Goal: Information Seeking & Learning: Learn about a topic

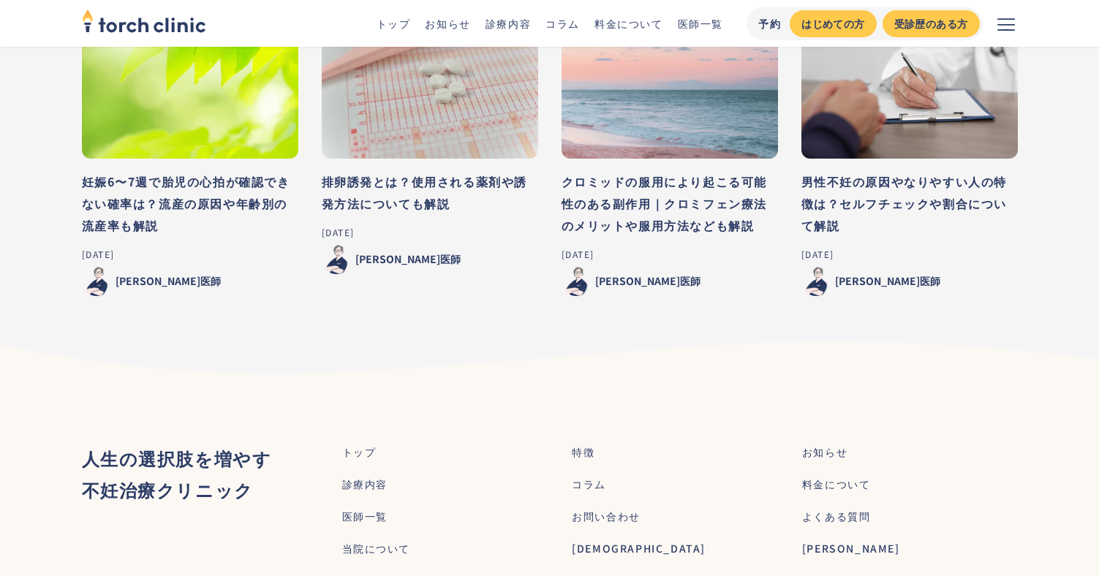
scroll to position [8187, 0]
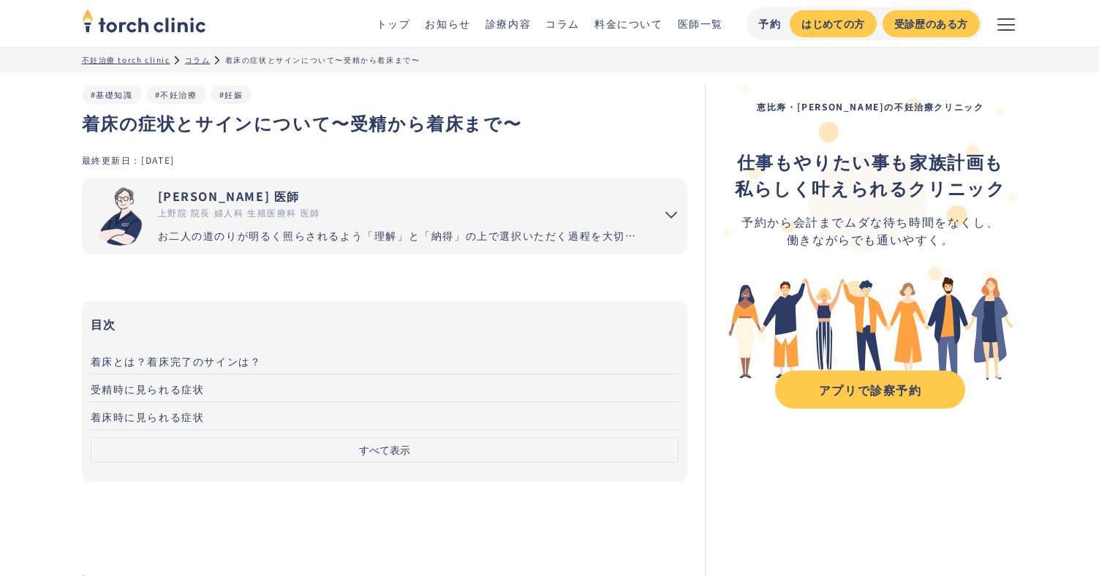
click at [192, 57] on div "コラム" at bounding box center [198, 59] width 26 height 11
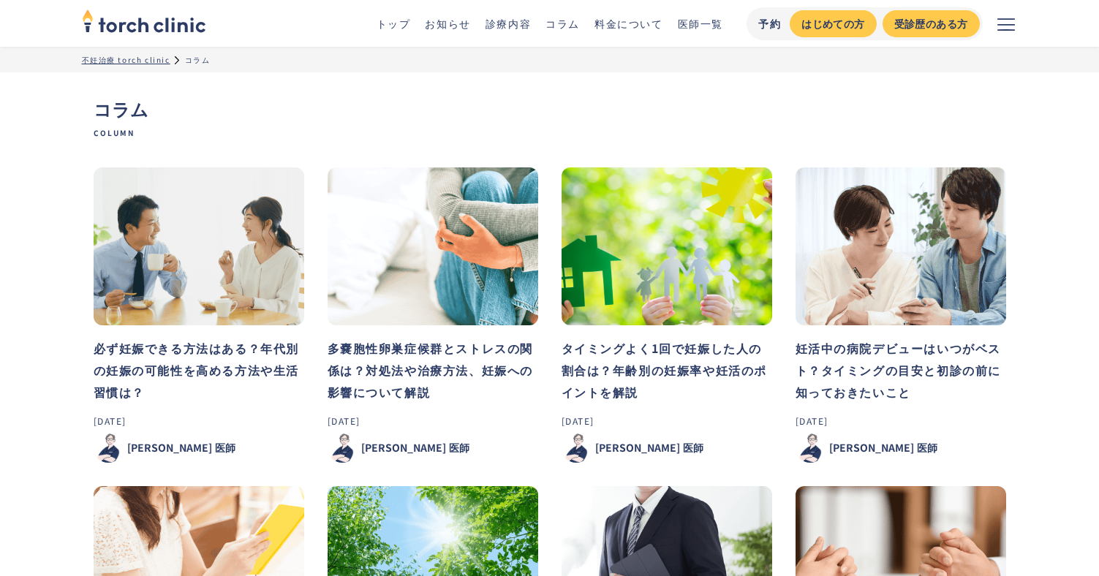
click at [430, 366] on h3 "多嚢胞性卵巣症候群とストレスの関係は？対処法や治療方法、妊娠への影響について解説" at bounding box center [432, 370] width 211 height 66
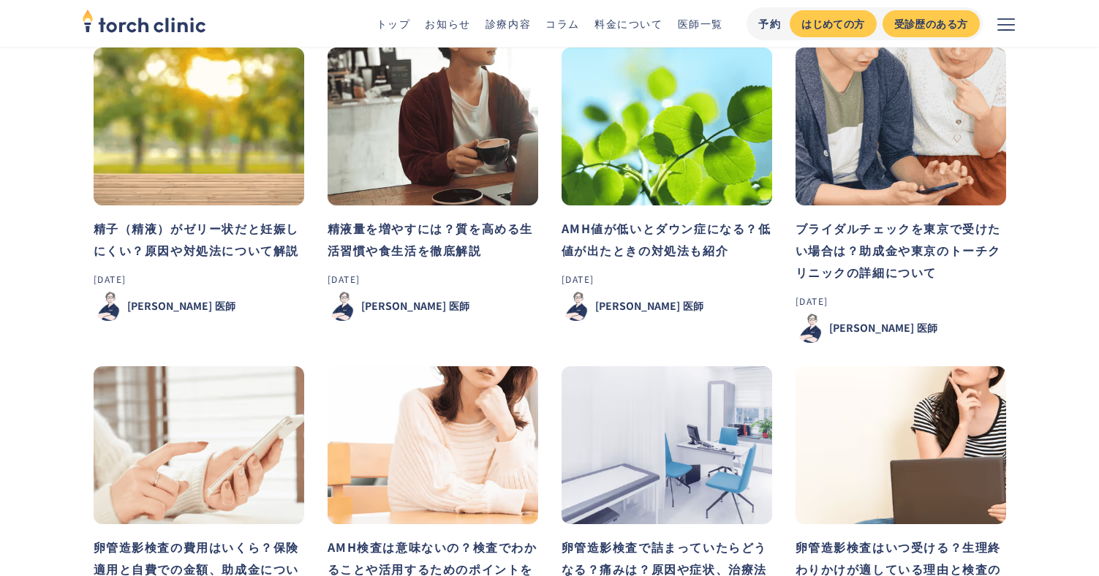
scroll to position [1097, 0]
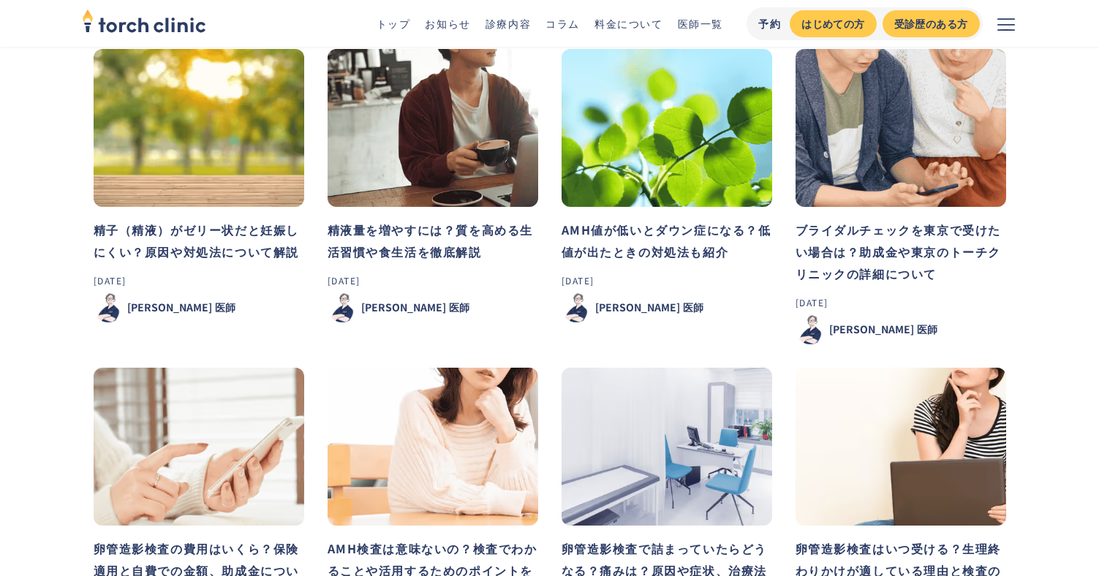
click at [896, 238] on h3 "ブライダルチェックを東京で受けたい場合は？助成金や東京のトーチクリニックの詳細について" at bounding box center [900, 252] width 211 height 66
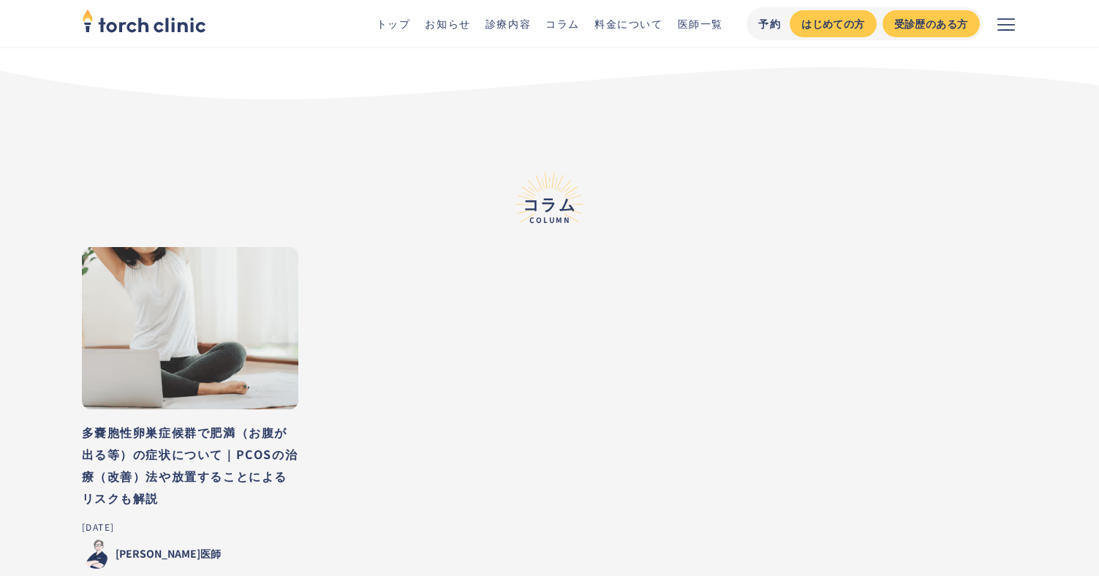
scroll to position [10234, 0]
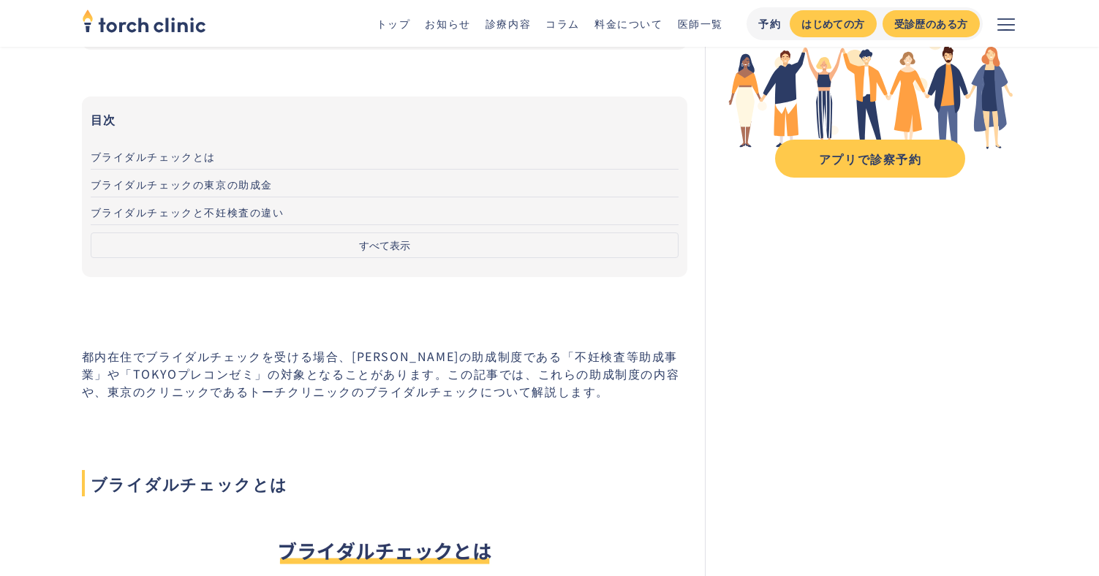
scroll to position [292, 0]
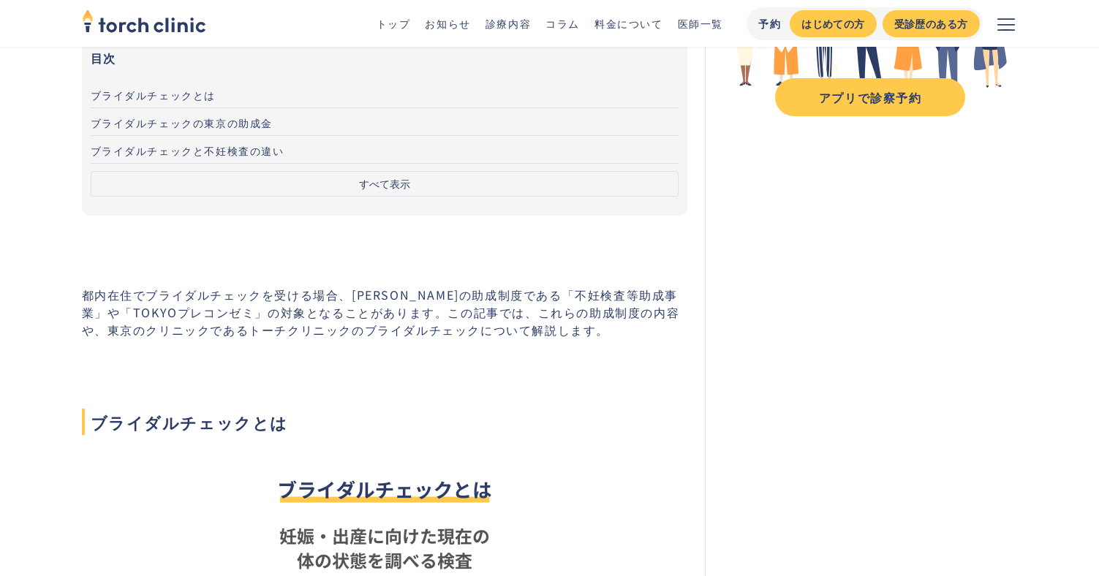
click at [409, 178] on button "すべて表示" at bounding box center [385, 184] width 588 height 26
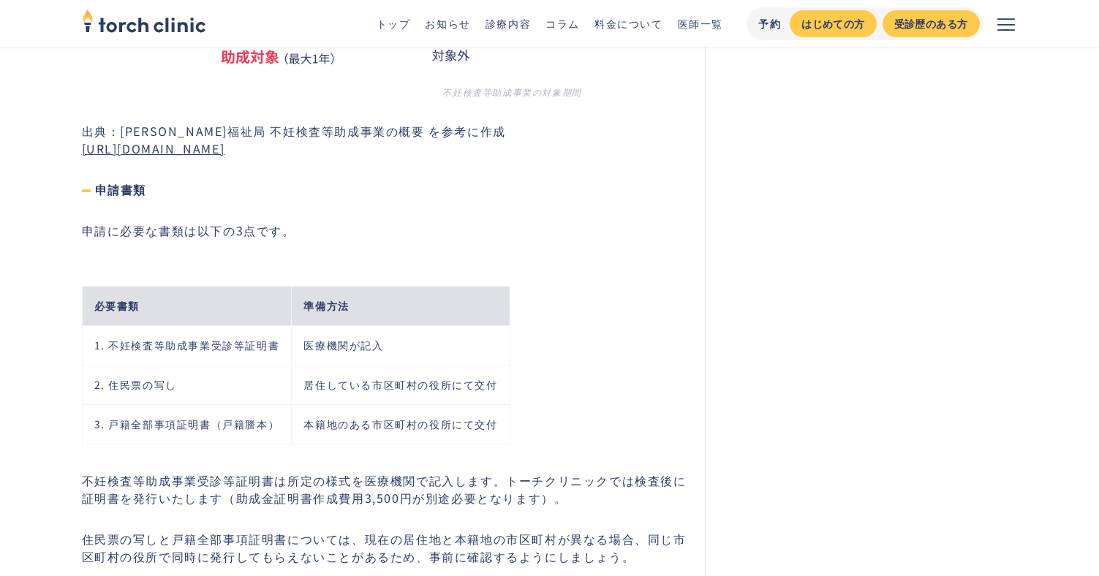
scroll to position [3436, 0]
